Goal: Task Accomplishment & Management: Manage account settings

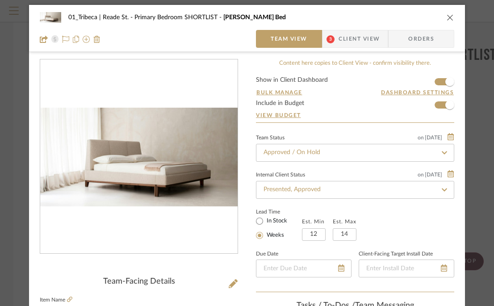
scroll to position [23, 0]
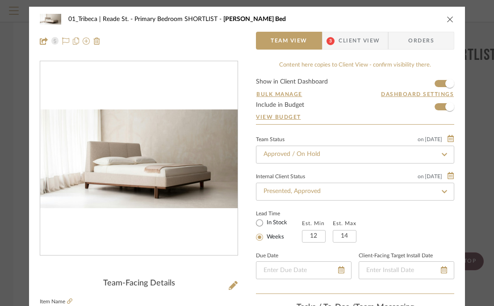
click at [446, 20] on icon "close" at bounding box center [449, 19] width 7 height 7
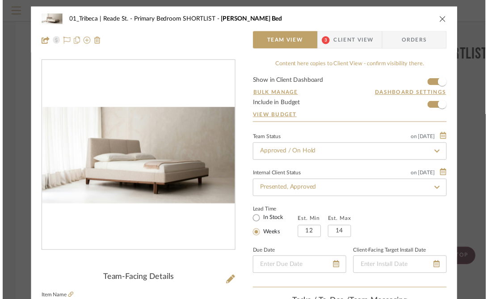
scroll to position [154, 0]
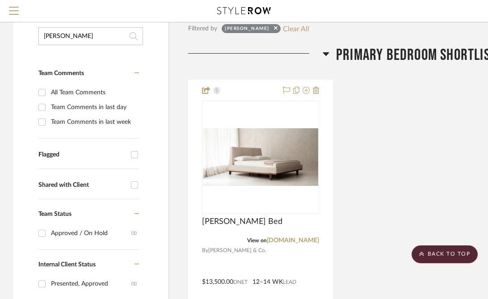
click at [89, 33] on input "[PERSON_NAME]" at bounding box center [90, 36] width 104 height 18
type input "b"
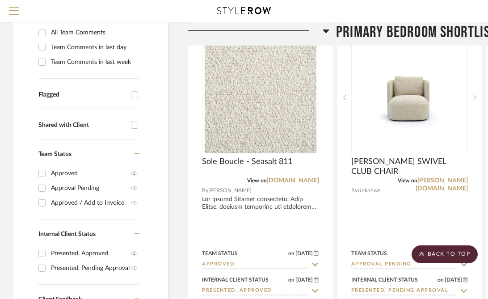
scroll to position [235, 0]
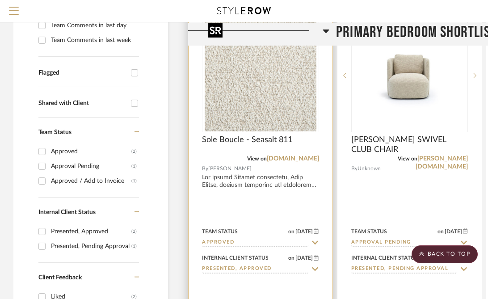
type input "sea"
click at [250, 96] on div at bounding box center [260, 75] width 117 height 113
click at [304, 139] on div "Sole Boucle - Seasalt 811" at bounding box center [260, 145] width 117 height 20
click at [277, 89] on img "0" at bounding box center [260, 76] width 112 height 112
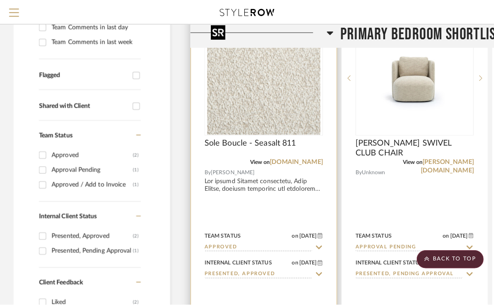
scroll to position [0, 0]
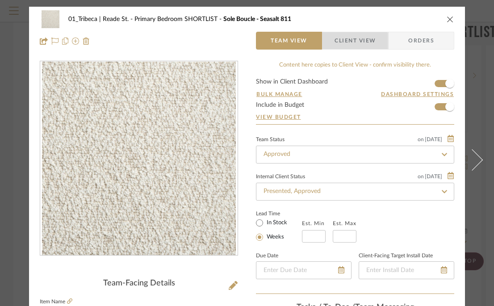
click at [342, 44] on span "Client View" at bounding box center [354, 41] width 41 height 18
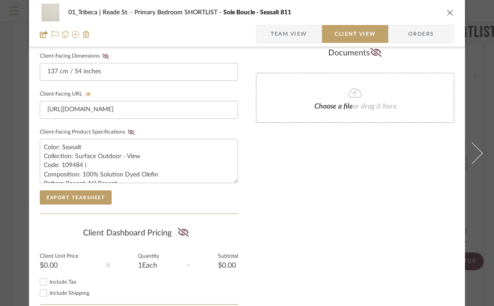
scroll to position [27, 0]
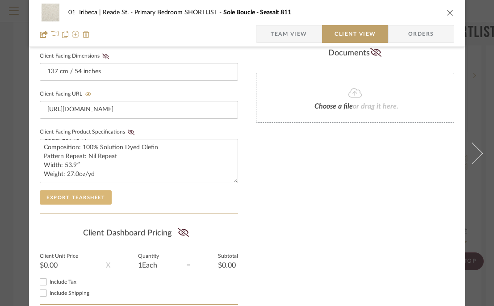
click at [62, 196] on button "Export Tearsheet" at bounding box center [76, 197] width 72 height 14
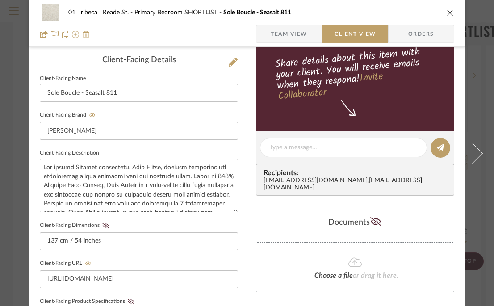
scroll to position [0, 0]
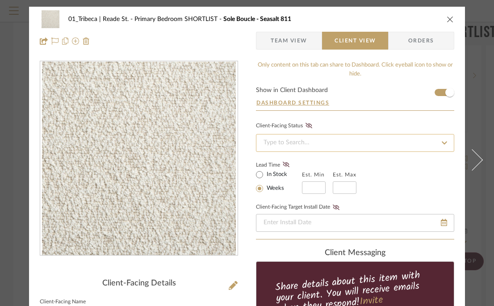
click at [296, 144] on input at bounding box center [355, 143] width 198 height 18
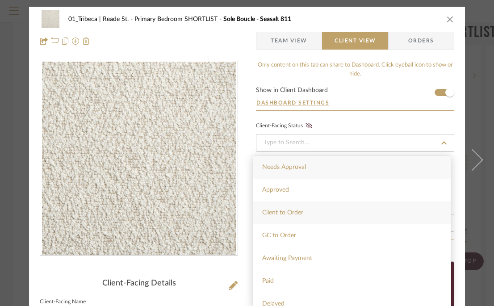
click at [288, 211] on span "Client to Order" at bounding box center [282, 212] width 41 height 6
type input "[DATE]"
type input "Client to Order"
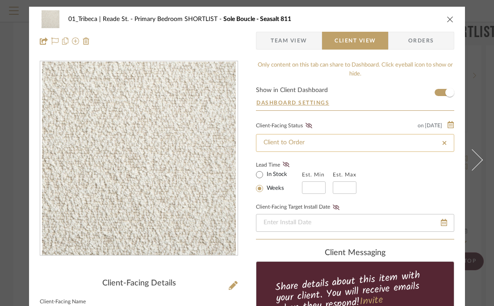
click at [299, 146] on input "Client to Order" at bounding box center [355, 143] width 198 height 18
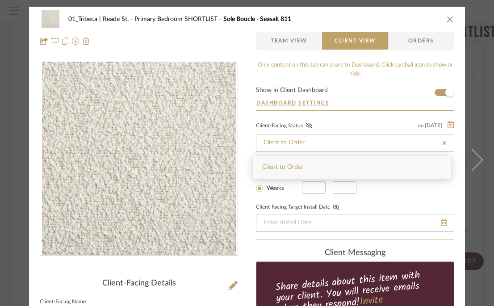
click at [440, 142] on icon at bounding box center [444, 143] width 8 height 6
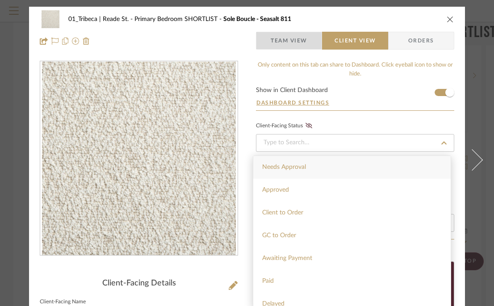
click at [280, 33] on span "Team View" at bounding box center [289, 41] width 37 height 18
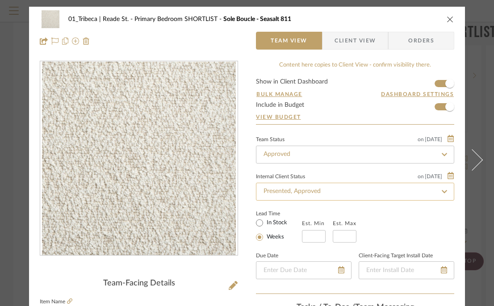
click at [327, 193] on input "Presented, Approved" at bounding box center [355, 192] width 198 height 18
type input "c"
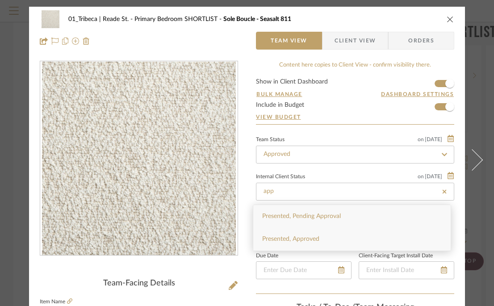
click at [314, 234] on div "Presented, Approved" at bounding box center [351, 239] width 197 height 23
type input "Presented, Approved"
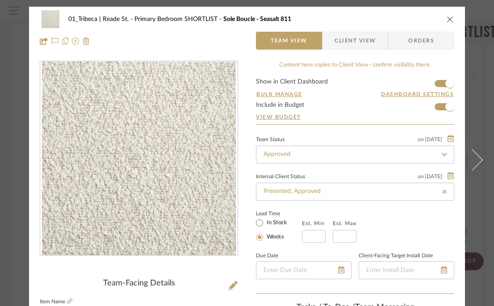
click at [447, 18] on icon "close" at bounding box center [449, 19] width 7 height 7
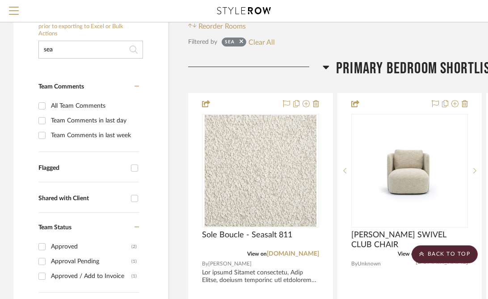
scroll to position [112, 0]
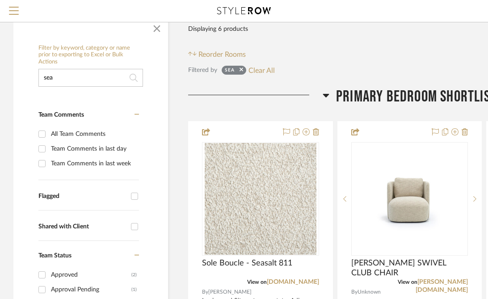
click at [83, 75] on input "sea" at bounding box center [90, 78] width 104 height 18
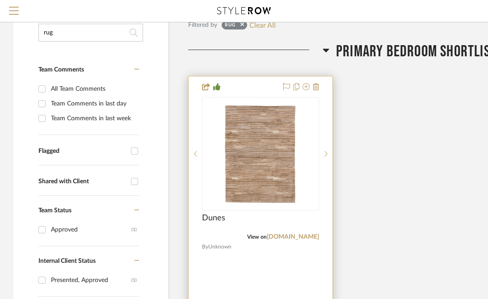
scroll to position [170, 0]
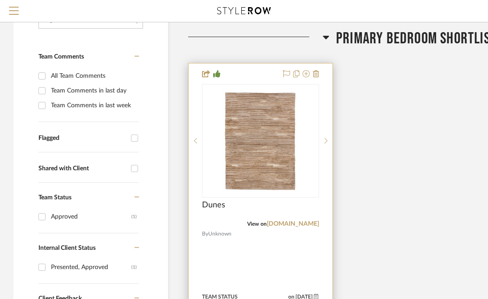
type input "rug"
click at [208, 166] on div "0" at bounding box center [260, 140] width 116 height 113
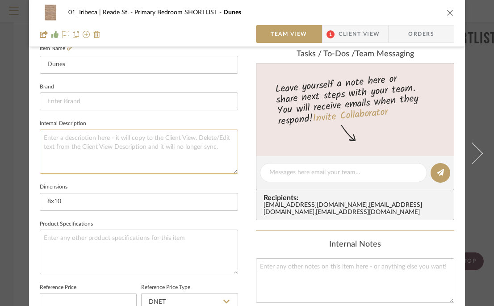
scroll to position [259, 0]
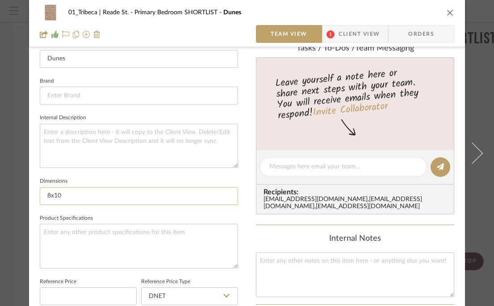
click at [74, 196] on input "8x10" at bounding box center [139, 196] width 198 height 18
type input "8x10 or 9x12 (2 options)"
click at [66, 132] on textarea at bounding box center [139, 146] width 198 height 44
paste textarea ""8x10 = $6,000 9x12= $8,100" 1 "$6,200 $8,370""
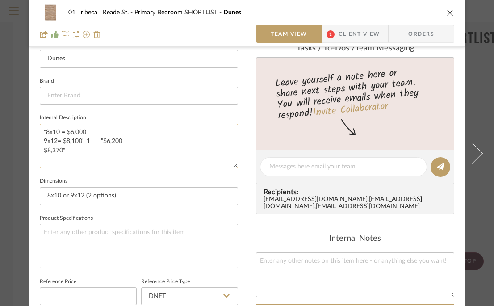
click at [44, 129] on textarea ""8x10 = $6,000 9x12= $8,100" 1 "$6,200 $8,370"" at bounding box center [139, 146] width 198 height 44
click at [85, 130] on textarea "Size 8x10 = $6,000 9x12= $8,100" 1 "$6,200 $8,370"" at bounding box center [139, 146] width 198 height 44
drag, startPoint x: 133, startPoint y: 142, endPoint x: 86, endPoint y: 142, distance: 46.4
click at [86, 142] on textarea "Size 8x10 = $6,200 9x12= $8,100" 1 "$6,200 $8,370"" at bounding box center [139, 146] width 198 height 44
click at [78, 142] on textarea "Size 8x10 = $6,200 9x12= $8,100" $8,370"" at bounding box center [139, 146] width 198 height 44
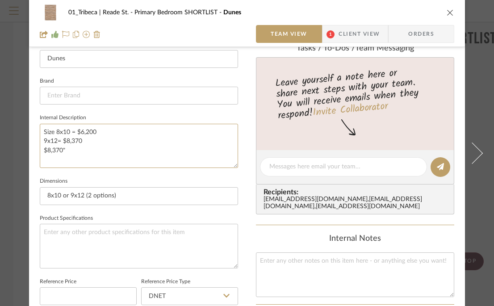
drag, startPoint x: 68, startPoint y: 147, endPoint x: 31, endPoint y: 147, distance: 37.1
click at [31, 147] on div "01_Tribeca | Reade St. Primary Bedroom SHORTLIST Dunes Team View 1 Client View …" at bounding box center [247, 160] width 436 height 825
paste textarea ""8x10 = $6,000 9x12= $8,100" 1 "$6,200 $8,370""
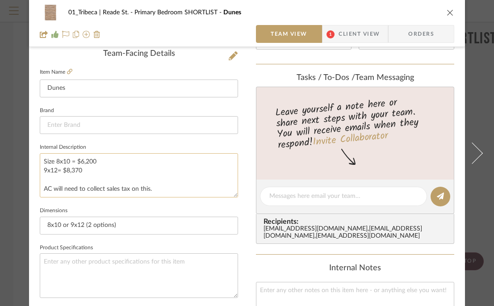
scroll to position [231, 0]
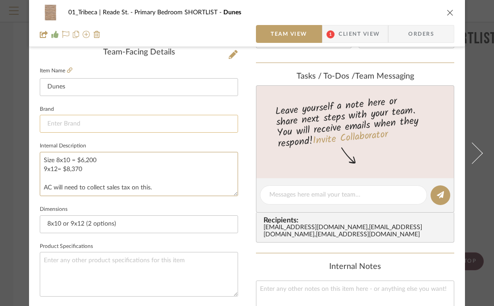
type textarea "Size 8x10 = $6,200 9x12= $8,370 AC will need to collect sales tax on this."
click at [77, 126] on input at bounding box center [139, 124] width 198 height 18
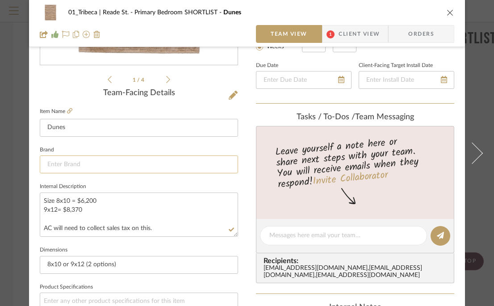
scroll to position [191, 0]
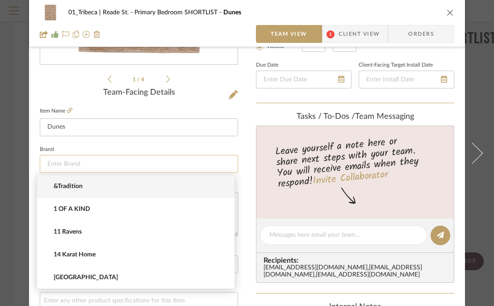
click at [62, 164] on input at bounding box center [139, 164] width 198 height 18
paste input "Eiko AMB design"
click at [108, 166] on input "Eiko AMB design" at bounding box center [139, 164] width 198 height 18
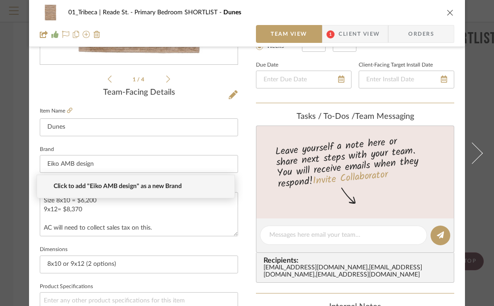
click at [116, 184] on span "Click to add "Eiko AMB design" as a new Brand" at bounding box center [139, 187] width 171 height 8
type input "Eiko AMB design"
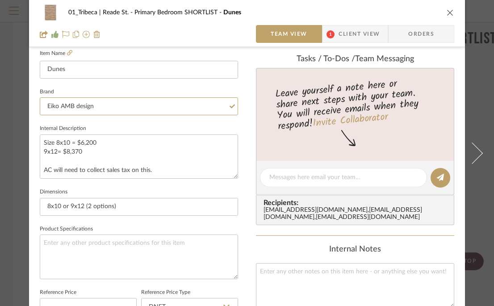
scroll to position [223, 0]
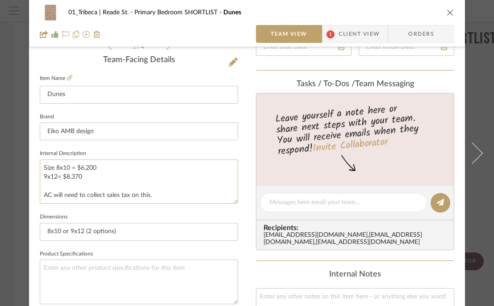
click at [160, 195] on textarea "Size 8x10 = $6,200 9x12= $8,370 AC will need to collect sales tax on this." at bounding box center [139, 181] width 198 height 44
click at [129, 186] on textarea "Size 8x10 = $6,200 9x12= $8,370 AC will need to collect sales tax on this." at bounding box center [139, 181] width 198 height 44
click at [155, 185] on textarea "Size 8x10 = $6,200 9x12= $8,370 AC will need to collect sales tax on this." at bounding box center [139, 181] width 198 height 44
type textarea "Size 8x10 = $6,200 9x12= $8,370 AC will need to collect sales tax on this."
click at [55, 274] on textarea at bounding box center [139, 281] width 198 height 44
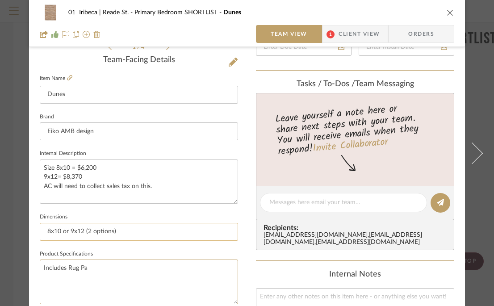
type textarea "Includes Rug Pad"
drag, startPoint x: 90, startPoint y: 265, endPoint x: 31, endPoint y: 264, distance: 58.9
click at [31, 265] on div "01_Tribeca | Reade St. Primary Bedroom SHORTLIST Dunes Team View 1 Client View …" at bounding box center [247, 195] width 436 height 825
click at [125, 167] on textarea "Size 8x10 = $6,200 9x12= $8,370 AC will need to collect sales tax on this." at bounding box center [139, 181] width 198 height 44
type textarea "Size 8x10 = $6,200 9x12= $8,370 AC will need to collect sales tax on this."
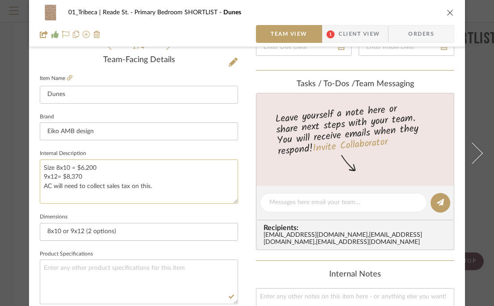
click at [112, 169] on textarea "Size 8x10 = $6,200 9x12= $8,370 AC will need to collect sales tax on this." at bounding box center [139, 181] width 198 height 44
type textarea "Size 8x10 = $6,200 9x12= $8,370 AC will need to collect sales tax on this."
drag, startPoint x: 95, startPoint y: 169, endPoint x: 152, endPoint y: 171, distance: 56.8
click at [152, 171] on textarea "Size 8x10 = $6,200 (includes rug pad) 9x12= $8,370 AC will need to collect sale…" at bounding box center [139, 181] width 198 height 44
click at [92, 178] on textarea "Size 8x10 = $6,200 (includes rug pad) 9x12= $8,370 AC will need to collect sale…" at bounding box center [139, 181] width 198 height 44
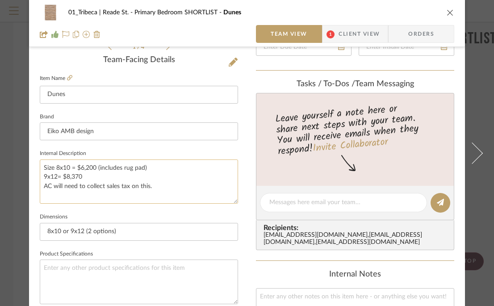
paste textarea "(includes rug pad)"
type textarea "Size 8x10 = $6,200 (includes rug pad) 9x12= $8,370 (includes rug pad) AC will n…"
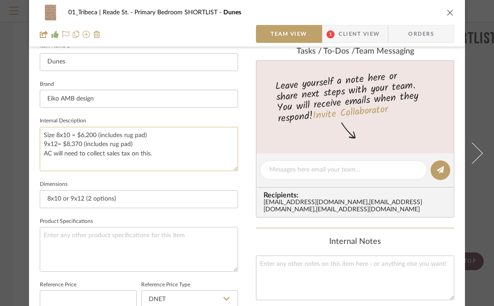
scroll to position [255, 0]
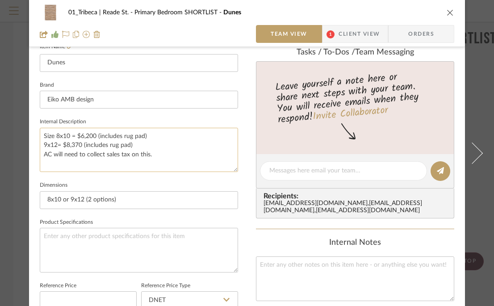
drag, startPoint x: 153, startPoint y: 154, endPoint x: 38, endPoint y: 136, distance: 116.1
click at [40, 136] on textarea "Size 8x10 = $6,200 (includes rug pad) 9x12= $8,370 (includes rug pad) AC will n…" at bounding box center [139, 150] width 198 height 44
click at [321, 171] on textarea at bounding box center [343, 170] width 148 height 9
paste textarea "Size 8x10 = $6,200 (includes rug pad) 9x12= $8,370 (includes rug pad) AC will n…"
type textarea "Size 8x10 = $6,200 (includes rug pad) 9x12= $8,370 (includes rug pad) AC will n…"
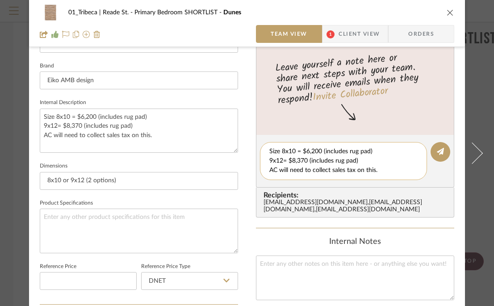
scroll to position [275, 0]
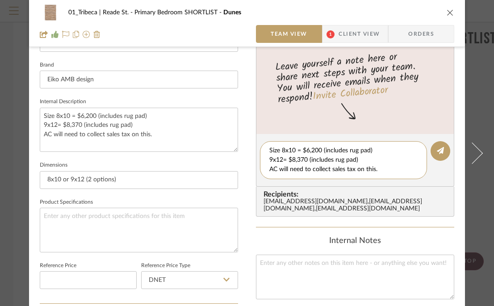
drag, startPoint x: 381, startPoint y: 172, endPoint x: 252, endPoint y: 153, distance: 129.9
click at [256, 153] on editor-of-message "Size 8x10 = $6,200 (includes rug pad) 9x12= $8,370 (includes rug pad) AC will n…" at bounding box center [355, 160] width 198 height 53
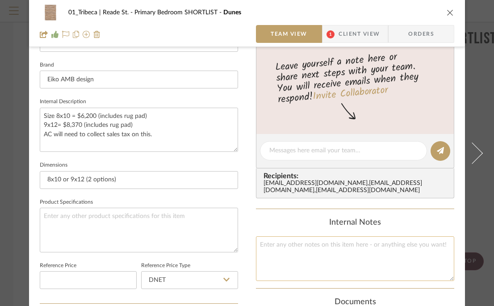
click at [301, 253] on textarea at bounding box center [355, 258] width 198 height 44
paste textarea "Size 8x10 = $6,200 (includes rug pad) 9x12= $8,370 (includes rug pad) AC will n…"
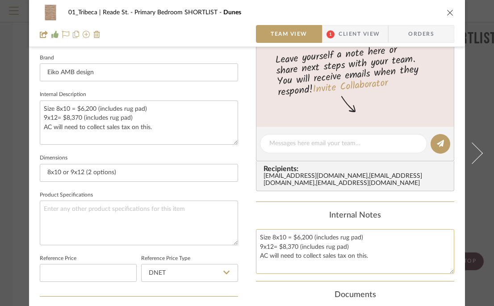
scroll to position [283, 0]
drag, startPoint x: 350, startPoint y: 246, endPoint x: 230, endPoint y: 238, distance: 120.4
click at [230, 238] on div "01_Tribeca | Reade St. Primary Bedroom SHORTLIST Dunes Team View 1 Client View …" at bounding box center [247, 136] width 436 height 825
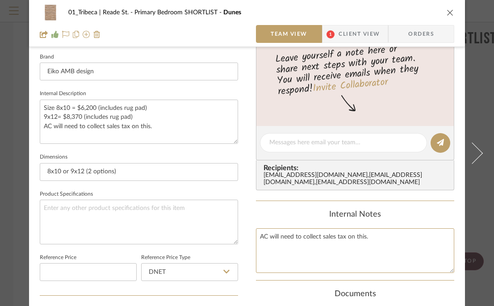
type textarea "AC will need to collect sales tax on this."
click at [244, 160] on div "01_Tribeca | Reade St. Primary Bedroom SHORTLIST Dunes Team View 1 Client View …" at bounding box center [247, 136] width 436 height 825
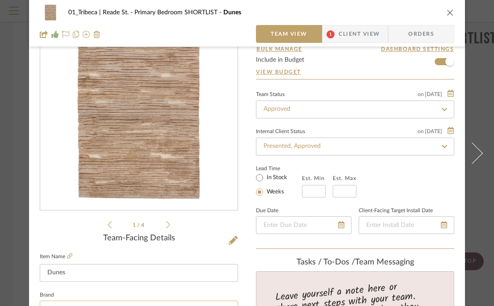
scroll to position [0, 0]
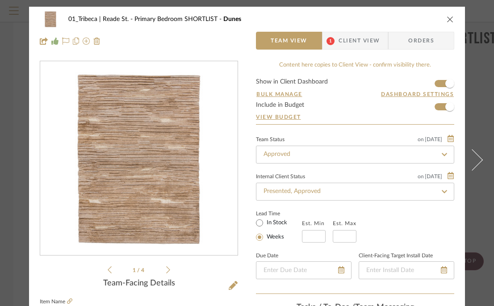
click at [446, 18] on icon "close" at bounding box center [449, 19] width 7 height 7
